Goal: Task Accomplishment & Management: Manage account settings

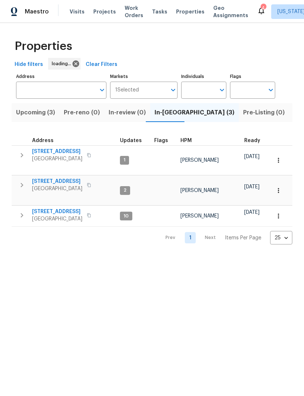
click at [125, 18] on span "Work Orders" at bounding box center [134, 11] width 19 height 15
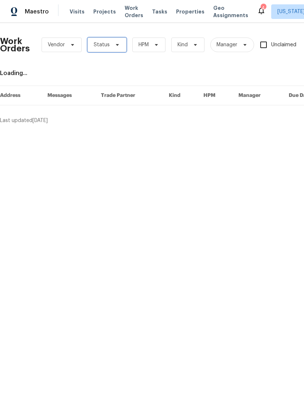
click at [117, 51] on span "Status" at bounding box center [106, 45] width 39 height 15
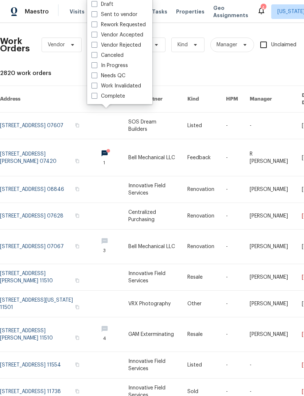
click at [122, 76] on label "Needs QC" at bounding box center [108, 75] width 34 height 7
click at [96, 76] on input "Needs QC" at bounding box center [93, 74] width 5 height 5
checkbox input "true"
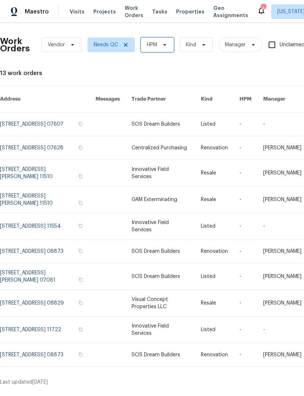
click at [155, 47] on span "HPM" at bounding box center [152, 44] width 10 height 7
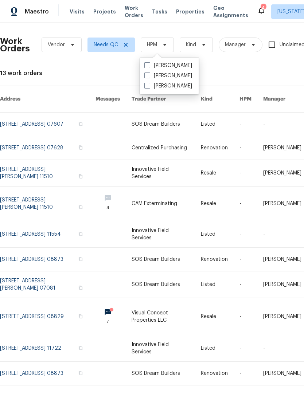
click at [170, 75] on label "[PERSON_NAME]" at bounding box center [168, 75] width 48 height 7
click at [149, 75] on input "[PERSON_NAME]" at bounding box center [146, 74] width 5 height 5
checkbox input "true"
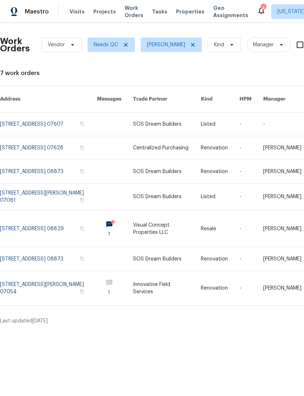
click at [172, 258] on link at bounding box center [167, 259] width 68 height 23
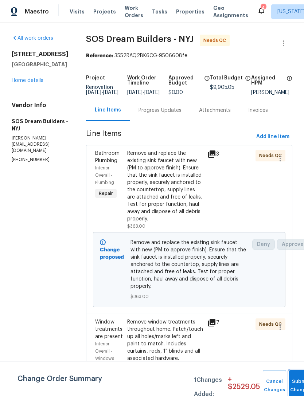
click at [297, 379] on button "Submit Changes" at bounding box center [300, 385] width 23 height 31
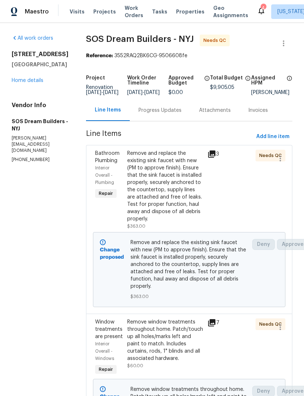
click at [186, 204] on div "Remove and replace the existing sink faucet with new (PM to approve finish). En…" at bounding box center [165, 186] width 76 height 73
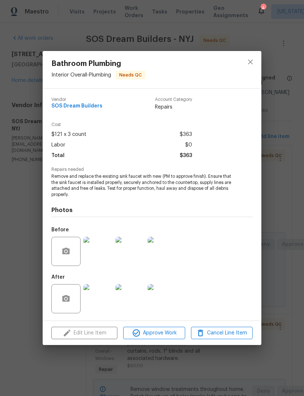
click at [105, 259] on img at bounding box center [97, 251] width 29 height 29
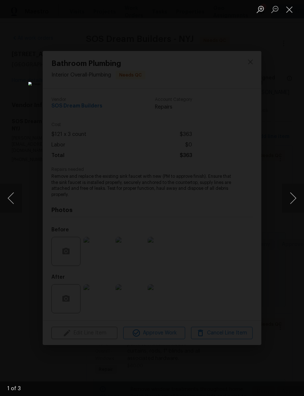
click at [287, 199] on button "Next image" at bounding box center [293, 198] width 22 height 29
click at [286, 202] on button "Next image" at bounding box center [293, 198] width 22 height 29
click at [285, 203] on button "Next image" at bounding box center [293, 198] width 22 height 29
click at [289, 11] on button "Close lightbox" at bounding box center [289, 9] width 15 height 13
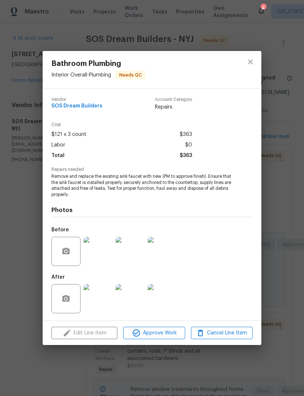
click at [105, 297] on img at bounding box center [97, 298] width 29 height 29
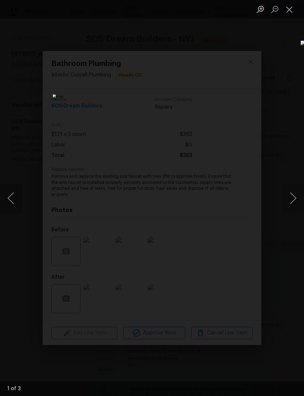
click at [291, 199] on button "Next image" at bounding box center [293, 198] width 22 height 29
click at [290, 199] on button "Next image" at bounding box center [293, 198] width 22 height 29
click at [284, 8] on button "Close lightbox" at bounding box center [289, 9] width 15 height 13
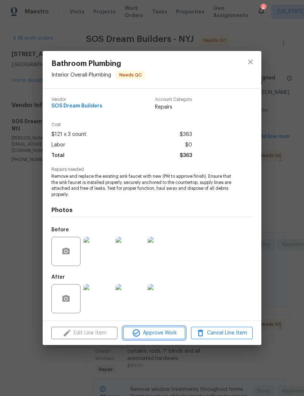
click at [161, 335] on span "Approve Work" at bounding box center [153, 333] width 57 height 9
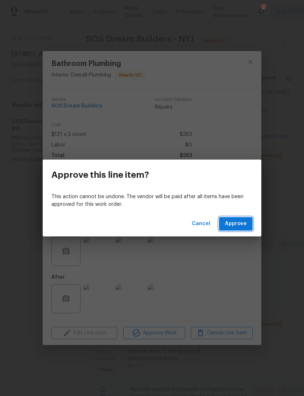
click at [235, 229] on button "Approve" at bounding box center [236, 223] width 34 height 13
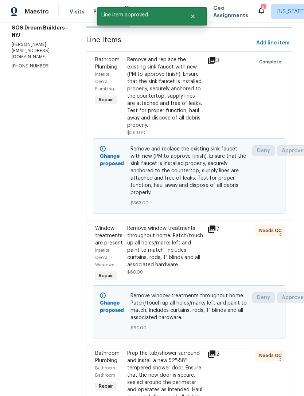
scroll to position [101, 0]
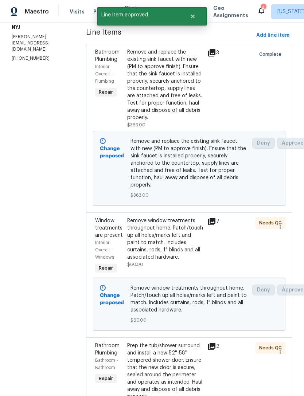
click at [171, 261] on div "Remove window treatments throughout home. Patch/touch up all holes/marks left a…" at bounding box center [165, 239] width 76 height 44
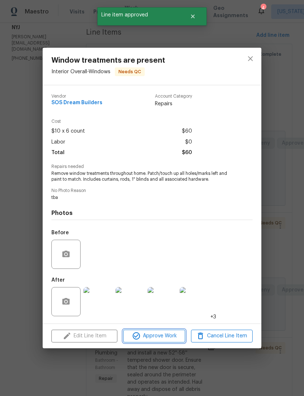
click at [175, 337] on span "Approve Work" at bounding box center [153, 336] width 57 height 9
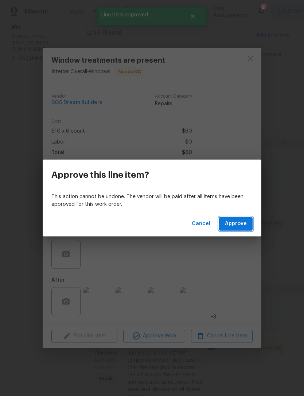
click at [250, 224] on button "Approve" at bounding box center [236, 223] width 34 height 13
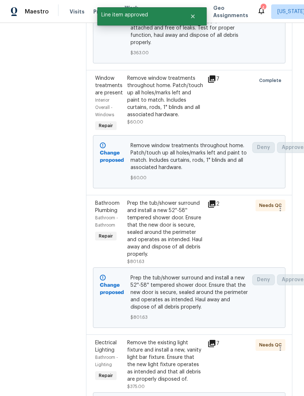
scroll to position [244, 0]
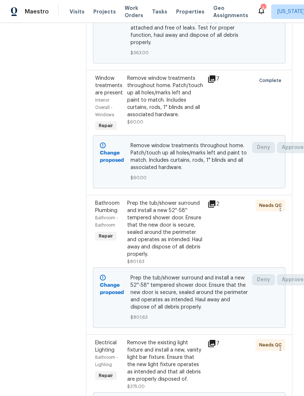
click at [191, 248] on div "Prep the tub/shower surround and install a new 52''-58'' tempered shower door. …" at bounding box center [165, 229] width 76 height 58
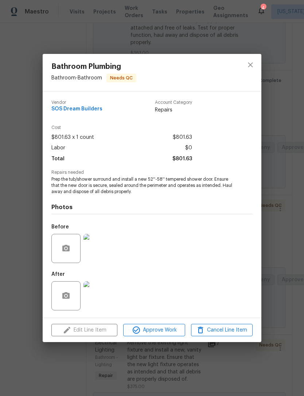
click at [105, 253] on img at bounding box center [97, 248] width 29 height 29
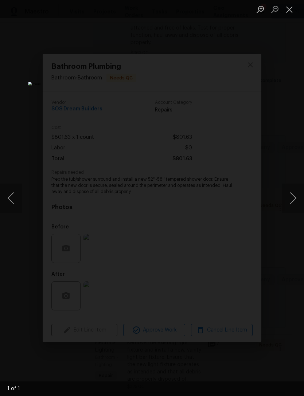
click at [284, 248] on div "Lightbox" at bounding box center [152, 198] width 304 height 396
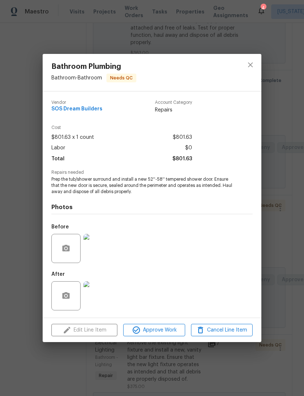
click at [106, 297] on img at bounding box center [97, 295] width 29 height 29
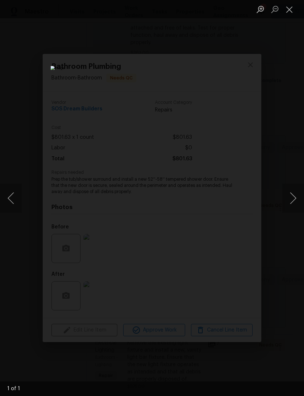
click at [281, 89] on div "Lightbox" at bounding box center [152, 198] width 304 height 396
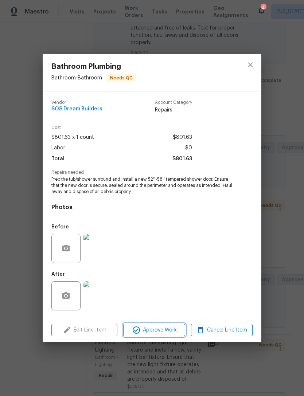
click at [162, 330] on span "Approve Work" at bounding box center [153, 330] width 57 height 9
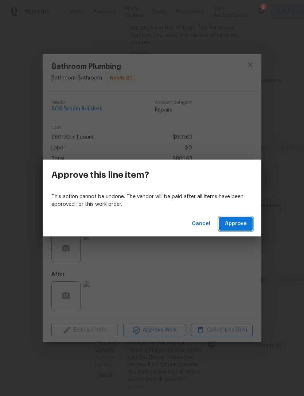
click at [235, 230] on button "Approve" at bounding box center [236, 223] width 34 height 13
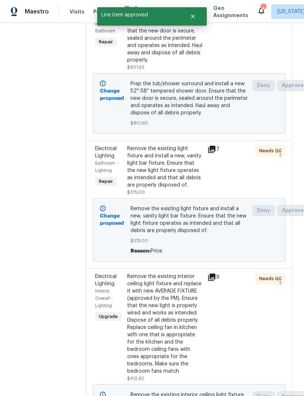
scroll to position [438, 0]
click at [175, 185] on div "Remove the existing light fixture and install a new, vanity light bar fixture. …" at bounding box center [165, 167] width 76 height 44
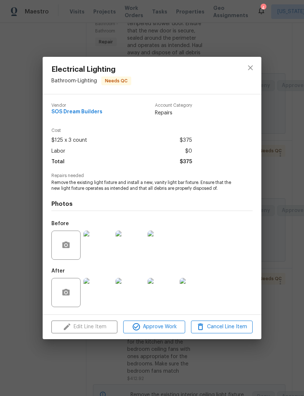
click at [103, 290] on img at bounding box center [97, 292] width 29 height 29
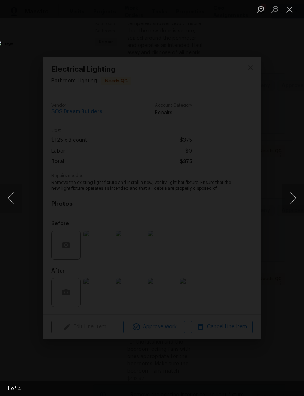
click at [285, 207] on button "Next image" at bounding box center [293, 198] width 22 height 29
click at [292, 201] on button "Next image" at bounding box center [293, 198] width 22 height 29
click at [296, 199] on button "Next image" at bounding box center [293, 198] width 22 height 29
click at [294, 200] on button "Next image" at bounding box center [293, 198] width 22 height 29
click at [293, 199] on button "Next image" at bounding box center [293, 198] width 22 height 29
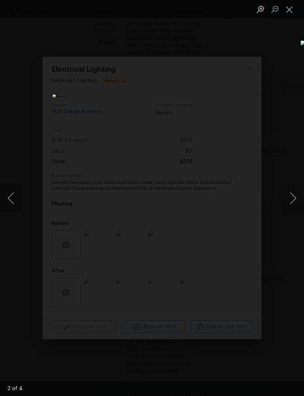
click at [287, 203] on button "Next image" at bounding box center [293, 198] width 22 height 29
click at [292, 10] on button "Close lightbox" at bounding box center [289, 9] width 15 height 13
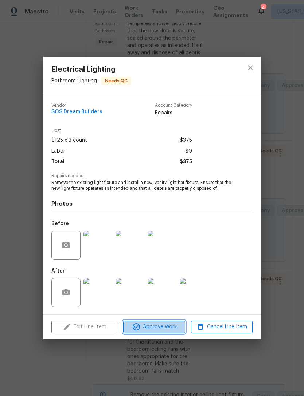
click at [166, 325] on span "Approve Work" at bounding box center [153, 327] width 57 height 9
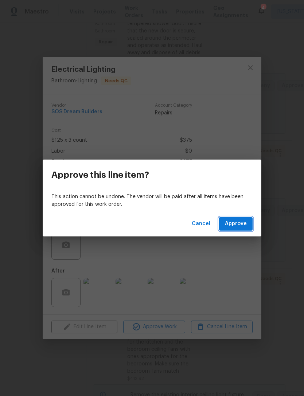
click at [246, 224] on span "Approve" at bounding box center [236, 223] width 22 height 9
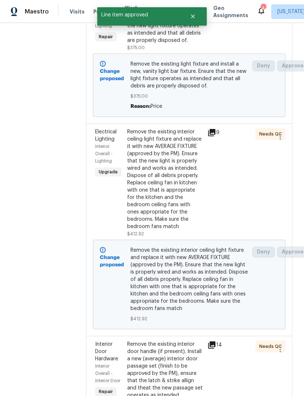
scroll to position [583, 0]
click at [169, 194] on div "Remove the existing interior ceiling light fixture and replace it with new AVER…" at bounding box center [165, 179] width 76 height 102
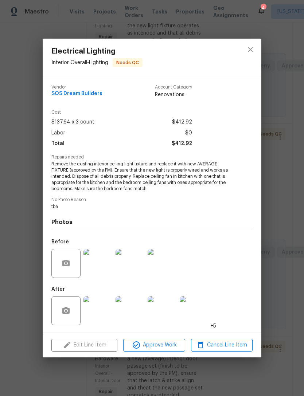
click at [101, 309] on img at bounding box center [97, 310] width 29 height 29
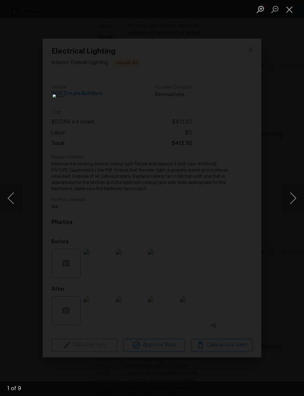
click at [292, 198] on button "Next image" at bounding box center [293, 198] width 22 height 29
click at [291, 199] on button "Next image" at bounding box center [293, 198] width 22 height 29
click at [292, 202] on button "Next image" at bounding box center [293, 198] width 22 height 29
click at [292, 206] on button "Next image" at bounding box center [293, 198] width 22 height 29
click at [290, 11] on button "Close lightbox" at bounding box center [289, 9] width 15 height 13
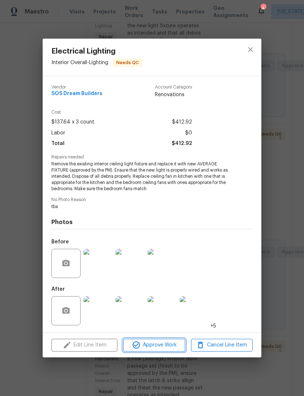
click at [163, 344] on span "Approve Work" at bounding box center [153, 345] width 57 height 9
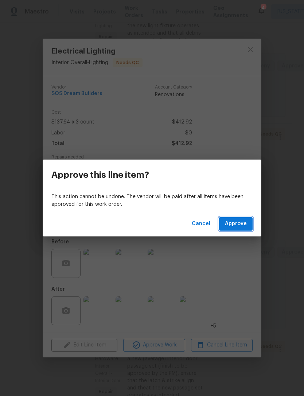
click at [245, 225] on span "Approve" at bounding box center [236, 223] width 22 height 9
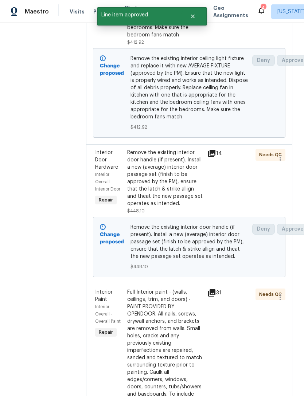
scroll to position [790, 0]
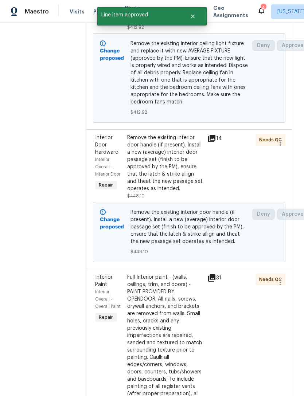
click at [182, 186] on div "Remove the existing interior door handle (if present). Install a new (average) …" at bounding box center [165, 163] width 76 height 58
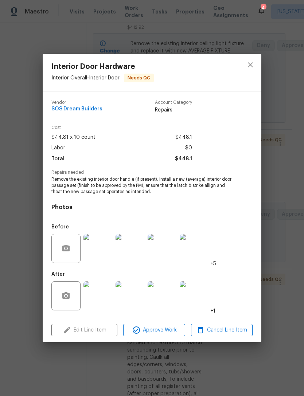
click at [99, 292] on img at bounding box center [97, 295] width 29 height 29
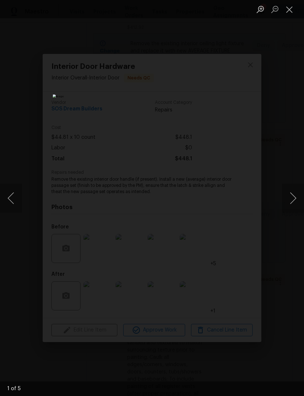
click at [300, 203] on button "Next image" at bounding box center [293, 198] width 22 height 29
click at [295, 206] on button "Next image" at bounding box center [293, 198] width 22 height 29
click at [292, 201] on button "Next image" at bounding box center [293, 198] width 22 height 29
click at [290, 199] on button "Next image" at bounding box center [293, 198] width 22 height 29
click at [289, 201] on button "Next image" at bounding box center [293, 198] width 22 height 29
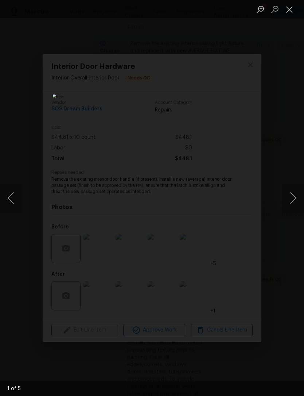
click at [289, 206] on button "Next image" at bounding box center [293, 198] width 22 height 29
click at [289, 210] on button "Next image" at bounding box center [293, 198] width 22 height 29
click at [291, 207] on button "Next image" at bounding box center [293, 198] width 22 height 29
click at [288, 206] on button "Next image" at bounding box center [293, 198] width 22 height 29
click at [287, 205] on button "Next image" at bounding box center [293, 198] width 22 height 29
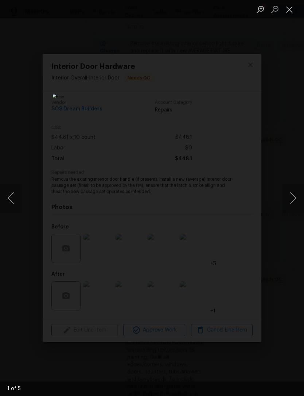
click at [285, 204] on button "Next image" at bounding box center [293, 198] width 22 height 29
click at [300, 203] on button "Next image" at bounding box center [293, 198] width 22 height 29
click at [295, 205] on button "Next image" at bounding box center [293, 198] width 22 height 29
click at [291, 204] on button "Next image" at bounding box center [293, 198] width 22 height 29
click at [9, 196] on button "Previous image" at bounding box center [11, 198] width 22 height 29
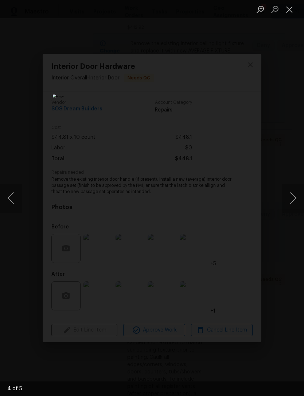
click at [12, 200] on button "Previous image" at bounding box center [11, 198] width 22 height 29
click at [284, 145] on div "Lightbox" at bounding box center [152, 198] width 304 height 396
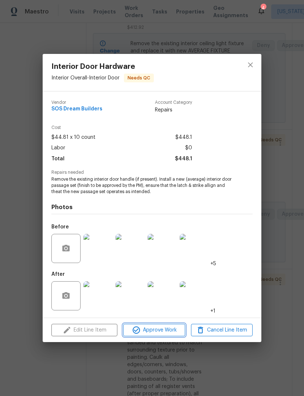
click at [171, 327] on span "Approve Work" at bounding box center [153, 330] width 57 height 9
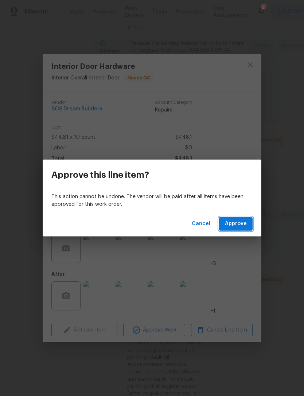
click at [246, 225] on span "Approve" at bounding box center [236, 223] width 22 height 9
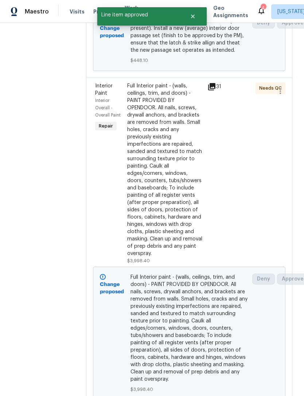
scroll to position [981, 0]
click at [186, 212] on div "Full Interior paint - (walls, ceilings, trim, and doors) - PAINT PROVIDED BY OP…" at bounding box center [165, 169] width 76 height 175
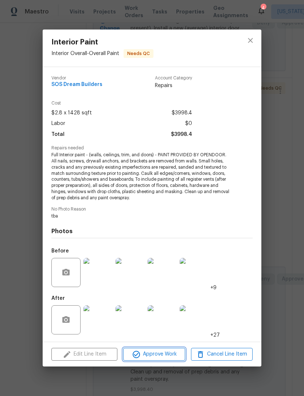
click at [163, 357] on span "Approve Work" at bounding box center [153, 354] width 57 height 9
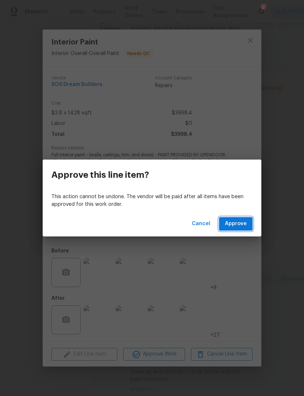
click at [241, 223] on span "Approve" at bounding box center [236, 223] width 22 height 9
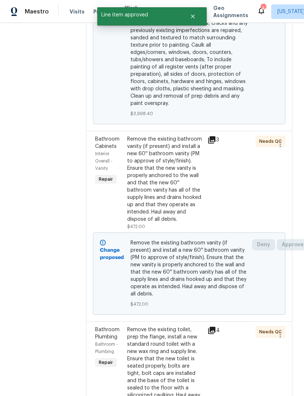
scroll to position [1257, 0]
click at [179, 218] on div "Remove the existing bathroom vanity (if present) and install a new 60'' bathroo…" at bounding box center [165, 179] width 76 height 87
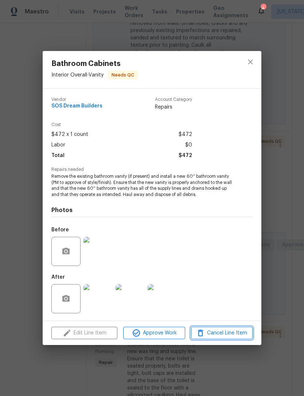
click at [235, 336] on span "Cancel Line Item" at bounding box center [221, 333] width 57 height 9
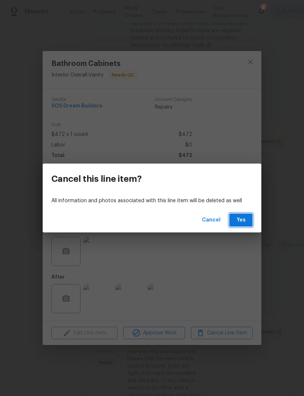
click at [245, 220] on span "Yes" at bounding box center [241, 220] width 12 height 9
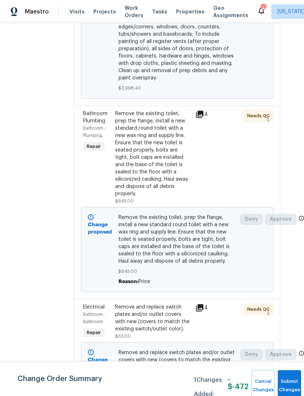
scroll to position [1283, 12]
click at [163, 188] on div "Remove the existing toilet, prep the flange, install a new standard round toile…" at bounding box center [153, 153] width 76 height 87
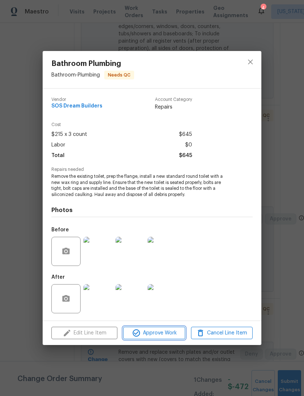
click at [168, 335] on span "Approve Work" at bounding box center [153, 333] width 57 height 9
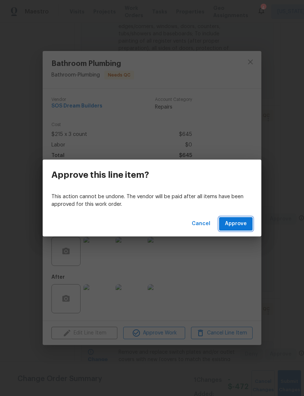
click at [248, 221] on button "Approve" at bounding box center [236, 223] width 34 height 13
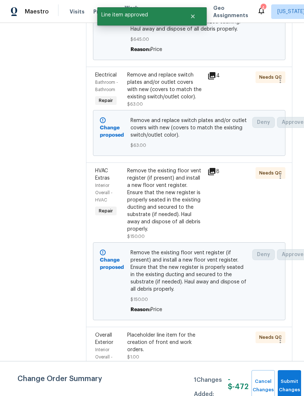
scroll to position [1515, 0]
click at [186, 101] on div "Remove and replace switch plates and/or outlet covers with new (covers to match…" at bounding box center [165, 85] width 76 height 29
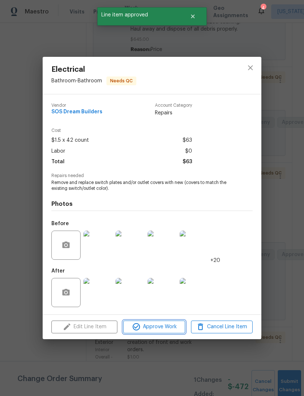
click at [168, 330] on span "Approve Work" at bounding box center [153, 327] width 57 height 9
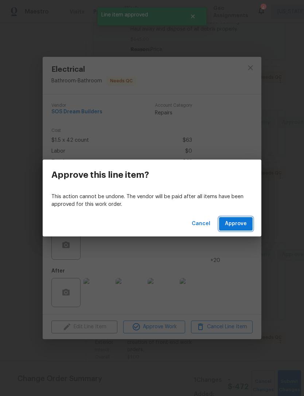
click at [245, 220] on span "Approve" at bounding box center [236, 223] width 22 height 9
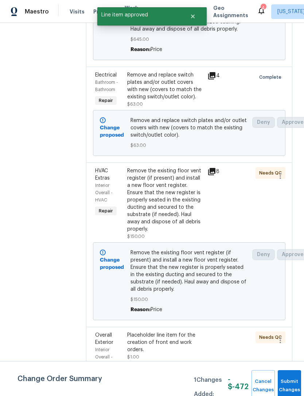
click at [178, 233] on div "Remove the existing floor vent register (if present) and install a new floor ve…" at bounding box center [165, 200] width 76 height 66
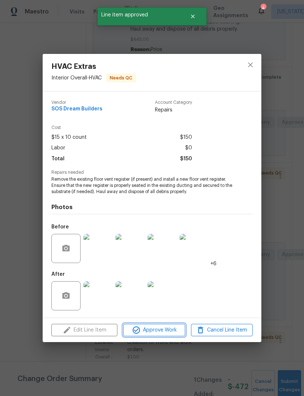
click at [173, 335] on button "Approve Work" at bounding box center [154, 330] width 62 height 13
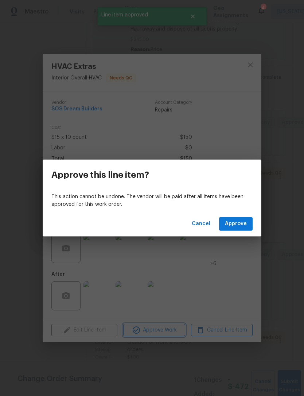
click at [203, 279] on div "Approve this line item? This action cannot be undone. The vendor will be paid a…" at bounding box center [152, 198] width 304 height 396
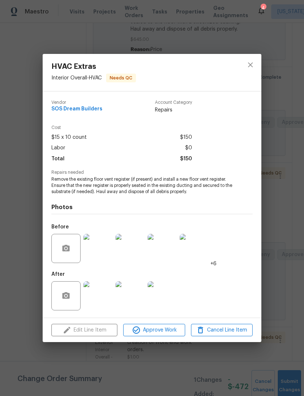
click at [99, 299] on img at bounding box center [97, 295] width 29 height 29
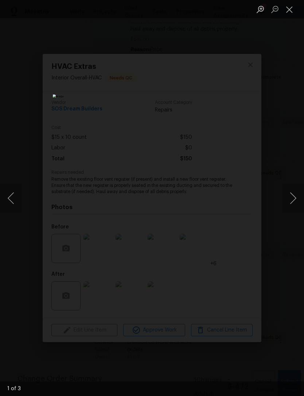
click at [282, 196] on div "Lightbox" at bounding box center [152, 198] width 304 height 396
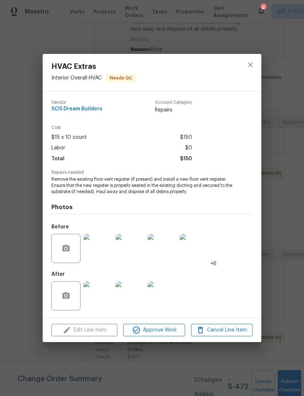
click at [106, 297] on img at bounding box center [97, 295] width 29 height 29
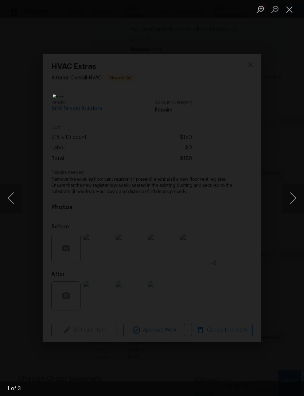
click at [293, 196] on button "Next image" at bounding box center [293, 198] width 22 height 29
click at [295, 200] on button "Next image" at bounding box center [293, 198] width 22 height 29
click at [295, 201] on button "Next image" at bounding box center [293, 198] width 22 height 29
click at [295, 203] on button "Next image" at bounding box center [293, 198] width 22 height 29
click at [292, 200] on button "Next image" at bounding box center [293, 198] width 22 height 29
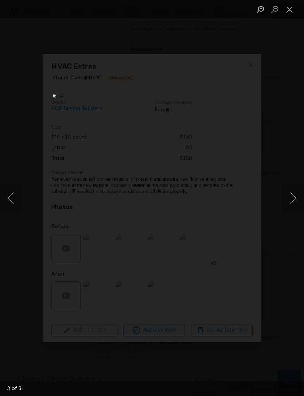
click at [292, 199] on button "Next image" at bounding box center [293, 198] width 22 height 29
click at [291, 202] on button "Next image" at bounding box center [293, 198] width 22 height 29
click at [292, 207] on button "Next image" at bounding box center [293, 198] width 22 height 29
click at [269, 234] on div "Lightbox" at bounding box center [152, 198] width 304 height 396
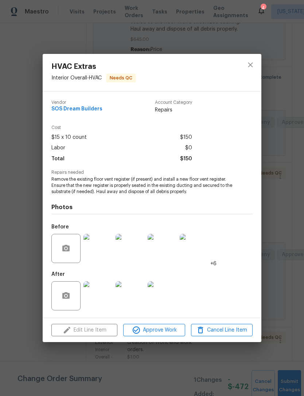
click at [101, 254] on img at bounding box center [97, 248] width 29 height 29
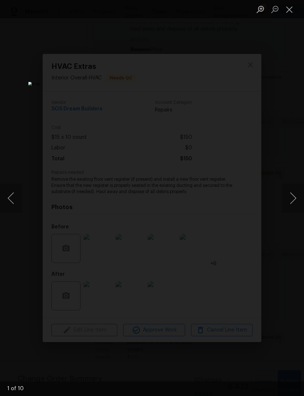
click at [286, 201] on button "Next image" at bounding box center [293, 198] width 22 height 29
click at [285, 203] on button "Next image" at bounding box center [293, 198] width 22 height 29
click at [286, 206] on button "Next image" at bounding box center [293, 198] width 22 height 29
click at [287, 207] on button "Next image" at bounding box center [293, 198] width 22 height 29
click at [286, 209] on button "Next image" at bounding box center [293, 198] width 22 height 29
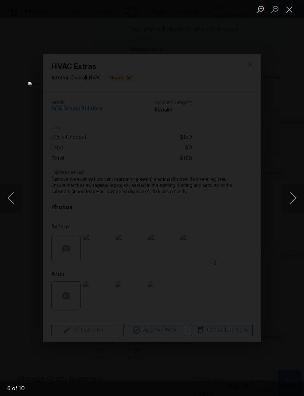
click at [286, 211] on button "Next image" at bounding box center [293, 198] width 22 height 29
click at [277, 249] on div "Lightbox" at bounding box center [152, 198] width 304 height 396
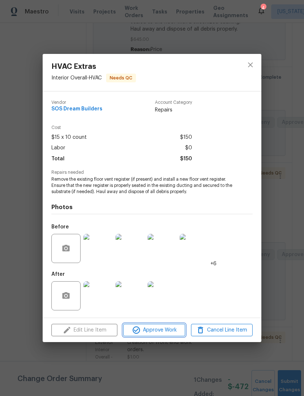
click at [167, 332] on span "Approve Work" at bounding box center [153, 330] width 57 height 9
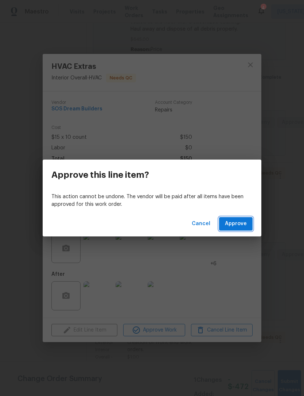
click at [244, 227] on span "Approve" at bounding box center [236, 223] width 22 height 9
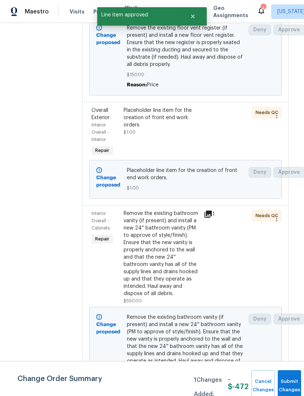
scroll to position [1774, 4]
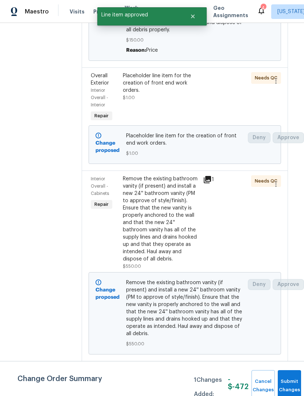
click at [183, 125] on div "Placeholder line item for the creation of front end work orders. $1.00" at bounding box center [161, 97] width 80 height 55
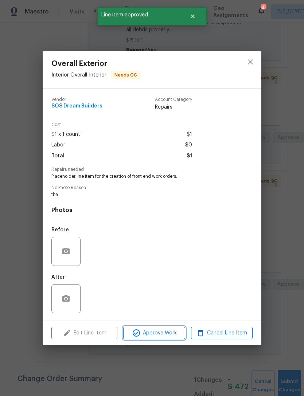
click at [168, 336] on span "Approve Work" at bounding box center [153, 333] width 57 height 9
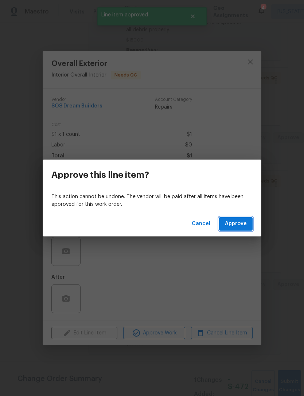
click at [241, 225] on span "Approve" at bounding box center [236, 223] width 22 height 9
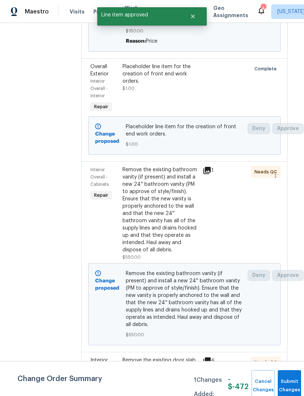
scroll to position [1785, 5]
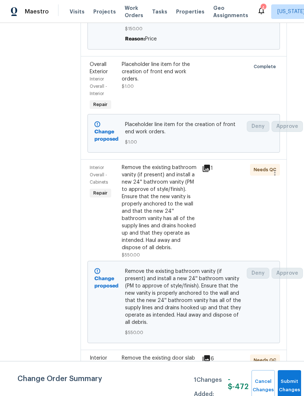
click at [173, 231] on div "Remove the existing bathroom vanity (if present) and install a new 24'' bathroo…" at bounding box center [160, 207] width 76 height 87
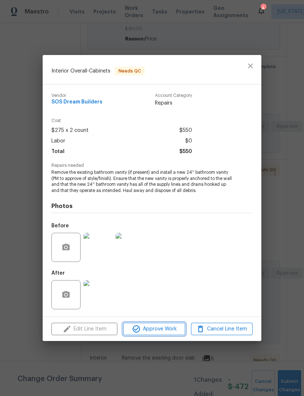
click at [170, 329] on span "Approve Work" at bounding box center [153, 329] width 57 height 9
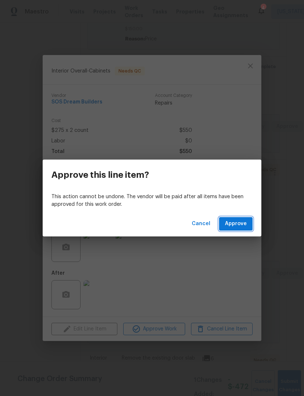
click at [245, 220] on span "Approve" at bounding box center [236, 223] width 22 height 9
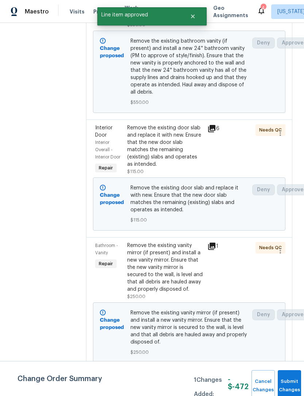
scroll to position [2016, 0]
click at [183, 168] on div "Remove the existing door slab and replace it with new. Ensure that the new door…" at bounding box center [165, 146] width 76 height 44
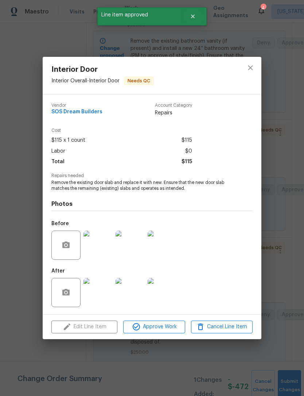
click at [98, 289] on img at bounding box center [97, 292] width 29 height 29
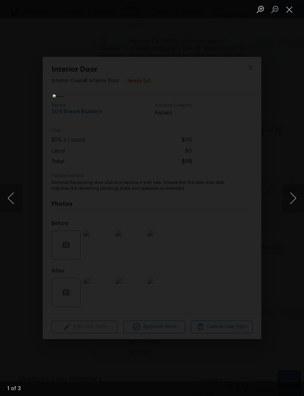
click at [289, 188] on button "Next image" at bounding box center [293, 198] width 22 height 29
click at [285, 191] on button "Next image" at bounding box center [293, 198] width 22 height 29
click at [287, 195] on button "Next image" at bounding box center [293, 198] width 22 height 29
click at [287, 198] on button "Next image" at bounding box center [293, 198] width 22 height 29
click at [265, 235] on div "Lightbox" at bounding box center [152, 198] width 304 height 396
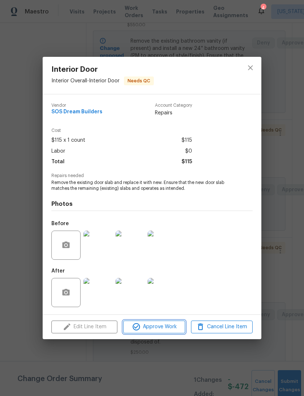
click at [161, 334] on button "Approve Work" at bounding box center [154, 327] width 62 height 13
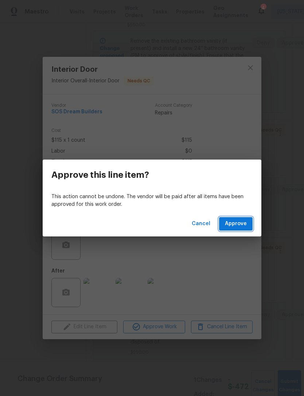
click at [240, 218] on button "Approve" at bounding box center [236, 223] width 34 height 13
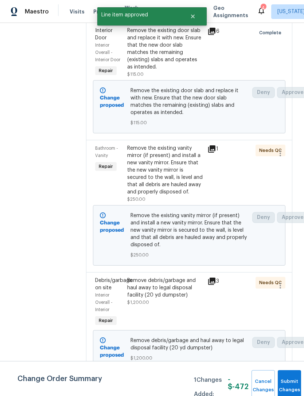
scroll to position [2141, 0]
click at [176, 196] on div "Remove the existing vanity mirror (if present) and install a new vanity mirror.…" at bounding box center [165, 170] width 76 height 51
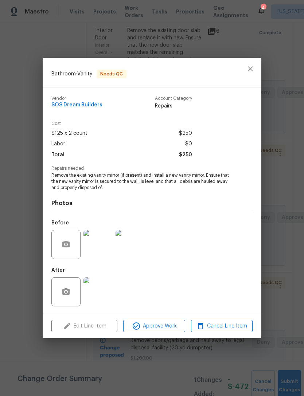
click at [108, 250] on img at bounding box center [97, 244] width 29 height 29
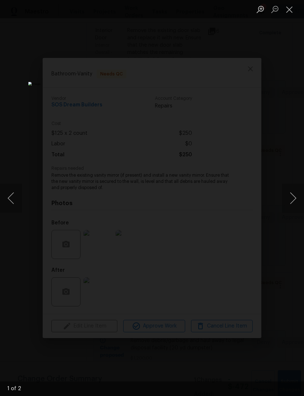
click at [293, 204] on button "Next image" at bounding box center [293, 198] width 22 height 29
click at [288, 10] on button "Close lightbox" at bounding box center [289, 9] width 15 height 13
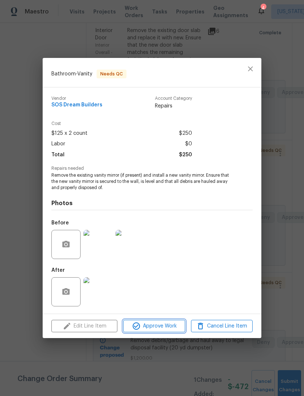
click at [165, 326] on span "Approve Work" at bounding box center [153, 326] width 57 height 9
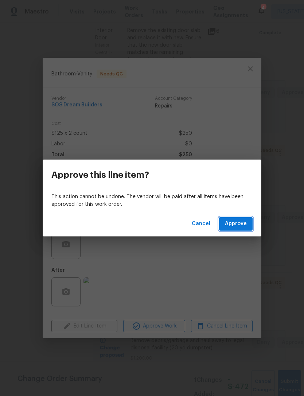
click at [243, 226] on span "Approve" at bounding box center [236, 223] width 22 height 9
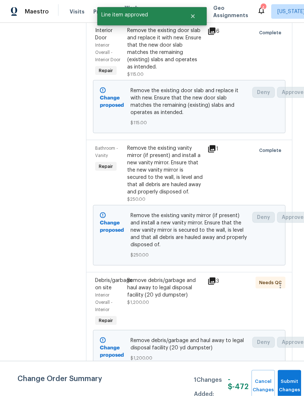
scroll to position [23, 0]
click at [183, 298] on div "Remove debris/garbage and haul away to legal disposal facility (20 yd dumpster)…" at bounding box center [165, 291] width 76 height 29
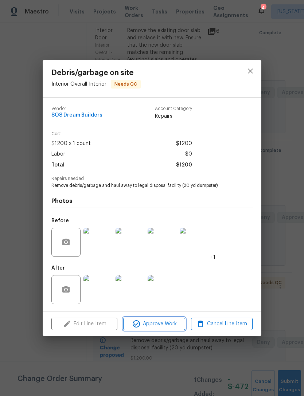
click at [168, 327] on span "Approve Work" at bounding box center [153, 324] width 57 height 9
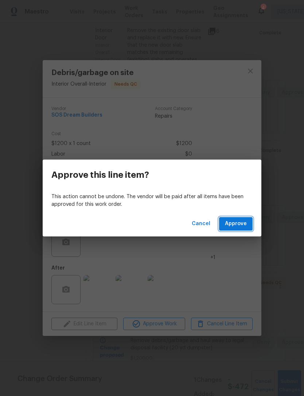
click at [244, 225] on span "Approve" at bounding box center [236, 223] width 22 height 9
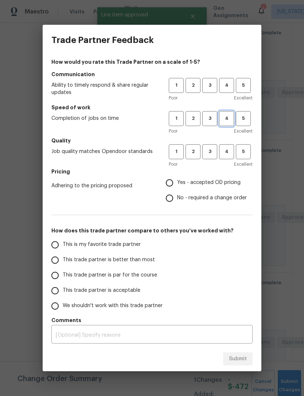
click at [226, 119] on span "4" at bounding box center [226, 118] width 13 height 8
click at [246, 86] on span "5" at bounding box center [243, 85] width 13 height 8
click at [226, 153] on span "4" at bounding box center [226, 152] width 13 height 8
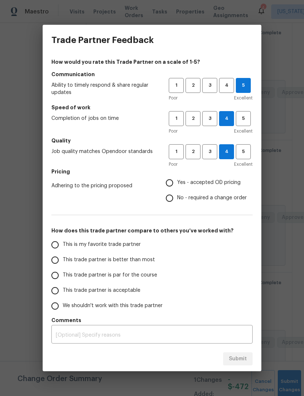
click at [219, 184] on span "Yes - accepted OD pricing" at bounding box center [208, 183] width 63 height 8
click at [177, 184] on input "Yes - accepted OD pricing" at bounding box center [169, 182] width 15 height 15
radio input "true"
click at [151, 261] on span "This trade partner is better than most" at bounding box center [109, 260] width 92 height 8
click at [63, 261] on input "This trade partner is better than most" at bounding box center [54, 260] width 15 height 15
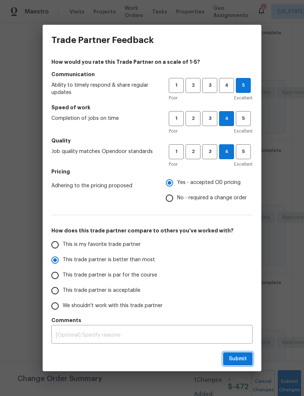
click at [243, 362] on span "Submit" at bounding box center [238, 359] width 18 height 9
radio input "true"
radio input "false"
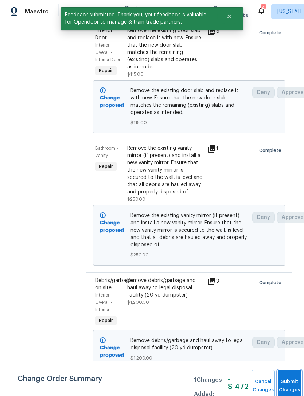
click at [287, 375] on button "Submit Changes" at bounding box center [289, 385] width 23 height 31
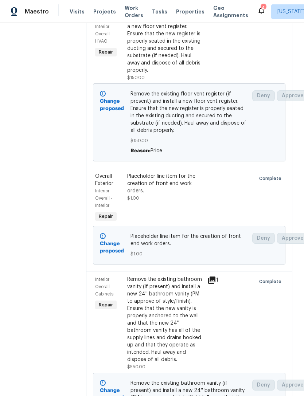
scroll to position [1673, 0]
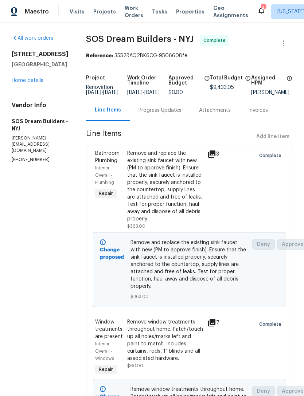
click at [127, 13] on span "Work Orders" at bounding box center [134, 11] width 19 height 15
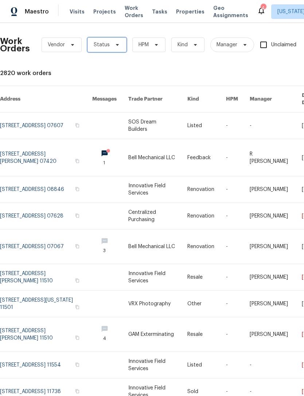
click at [114, 45] on icon at bounding box center [117, 45] width 6 height 6
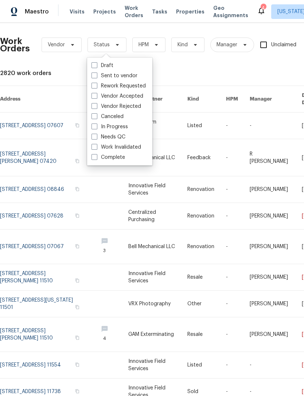
click at [125, 135] on label "Needs QC" at bounding box center [108, 136] width 34 height 7
click at [96, 135] on input "Needs QC" at bounding box center [93, 135] width 5 height 5
checkbox input "true"
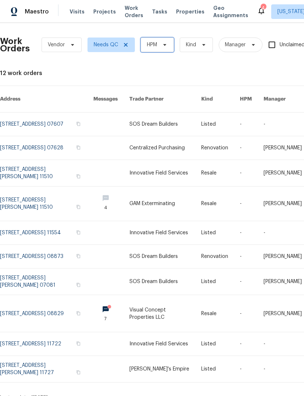
click at [159, 43] on span "HPM" at bounding box center [157, 45] width 33 height 15
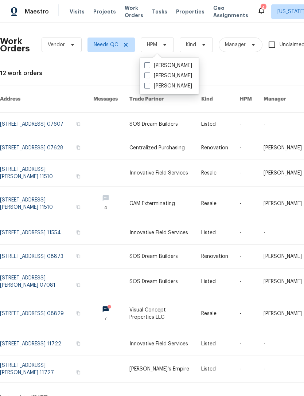
click at [174, 78] on label "[PERSON_NAME]" at bounding box center [168, 75] width 48 height 7
click at [149, 77] on input "[PERSON_NAME]" at bounding box center [146, 74] width 5 height 5
checkbox input "true"
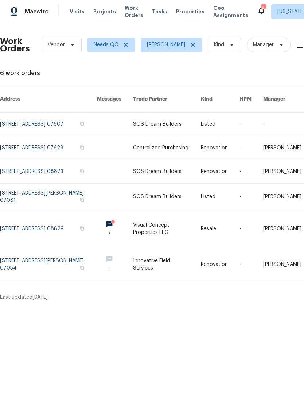
click at [182, 13] on span "Properties" at bounding box center [190, 11] width 28 height 7
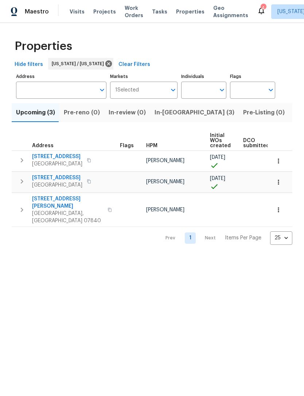
click at [168, 110] on span "In-reno (3)" at bounding box center [195, 113] width 80 height 10
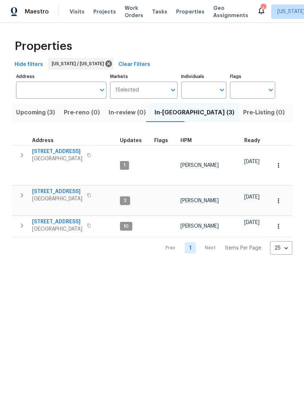
click at [61, 188] on span "85 Dance Boulevard" at bounding box center [57, 191] width 50 height 7
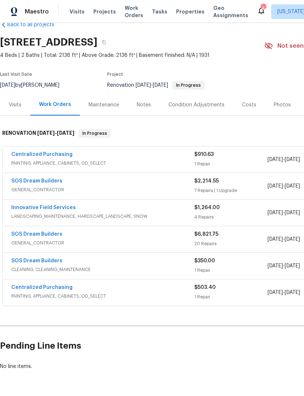
scroll to position [16, 0]
click at [59, 261] on link "SOS Dream Builders" at bounding box center [36, 260] width 51 height 5
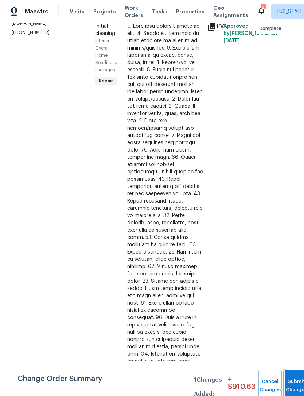
click at [294, 381] on button "Submit Changes" at bounding box center [296, 385] width 23 height 31
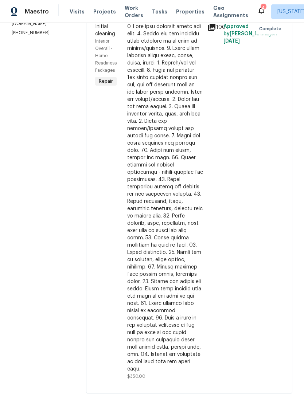
scroll to position [23, 0]
click at [188, 241] on div at bounding box center [165, 198] width 76 height 350
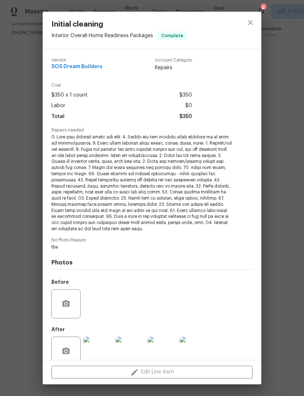
click at [286, 160] on div "Initial cleaning Interior Overall - Home Readiness Packages Complete Vendor SOS…" at bounding box center [152, 198] width 304 height 396
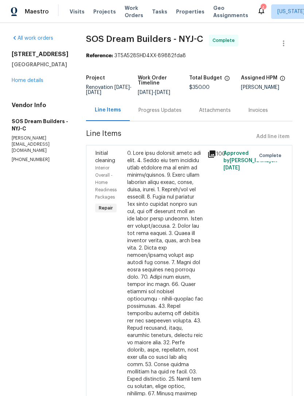
scroll to position [0, 0]
click at [35, 78] on link "Home details" at bounding box center [28, 80] width 32 height 5
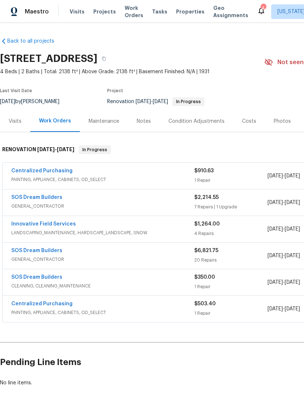
click at [185, 11] on span "Properties" at bounding box center [190, 11] width 28 height 7
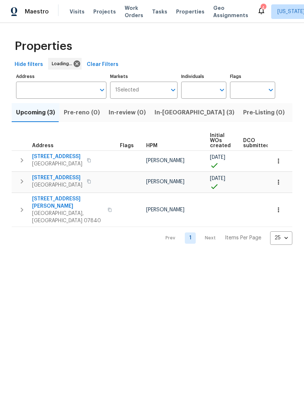
click at [173, 115] on span "In-[GEOGRAPHIC_DATA] (3)" at bounding box center [195, 113] width 80 height 10
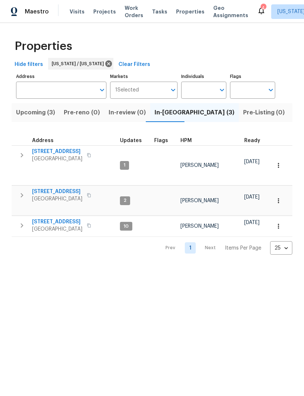
click at [65, 188] on span "85 Dance Boulevard" at bounding box center [57, 191] width 50 height 7
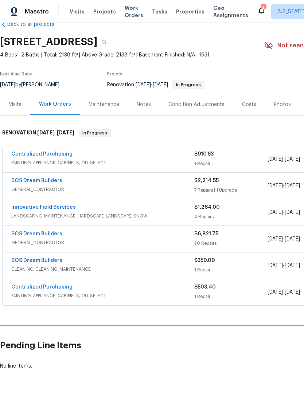
scroll to position [16, 0]
